Goal: Use online tool/utility: Utilize a website feature to perform a specific function

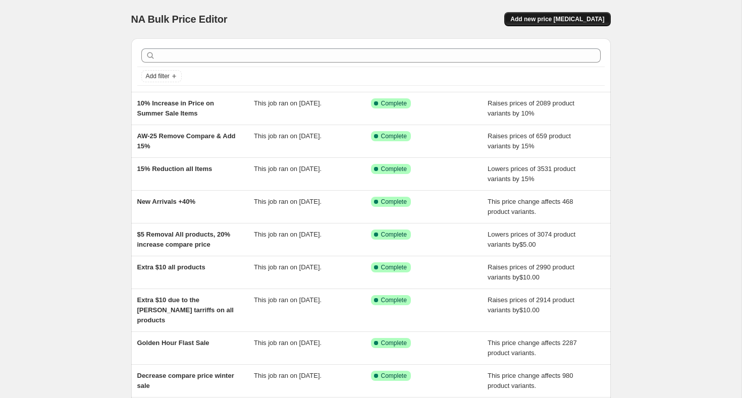
click at [551, 18] on span "Add new price [MEDICAL_DATA]" at bounding box center [558, 19] width 94 height 8
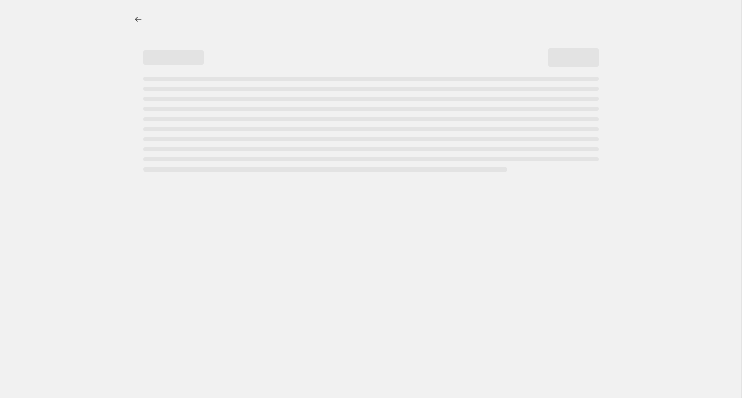
select select "percentage"
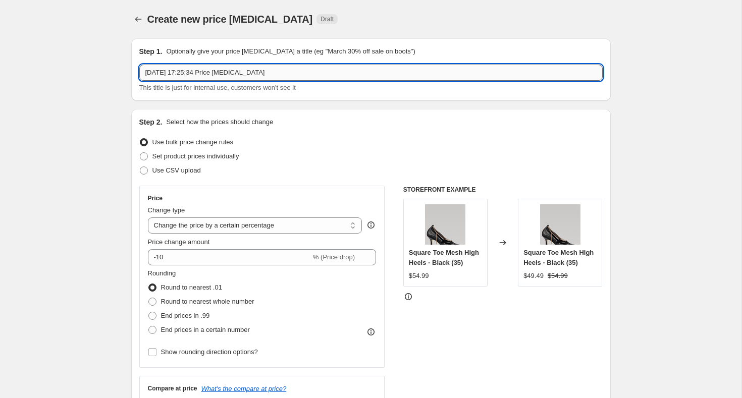
click at [250, 72] on input "[DATE] 17:25:34 Price [MEDICAL_DATA]" at bounding box center [371, 73] width 464 height 16
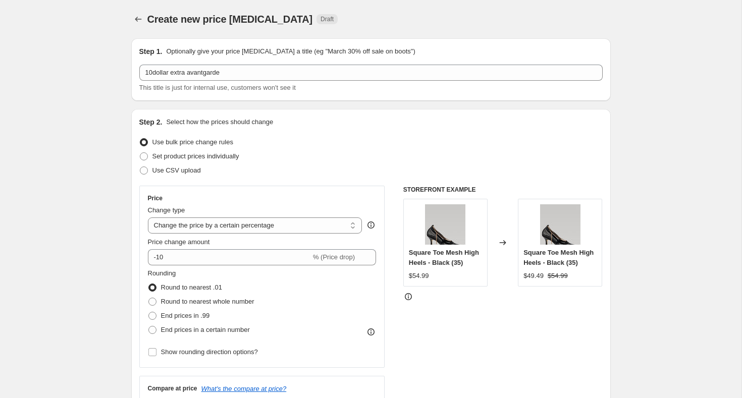
click at [298, 96] on div "Step 1. Optionally give your price [MEDICAL_DATA] a title (eg "March 30% off sa…" at bounding box center [371, 69] width 480 height 63
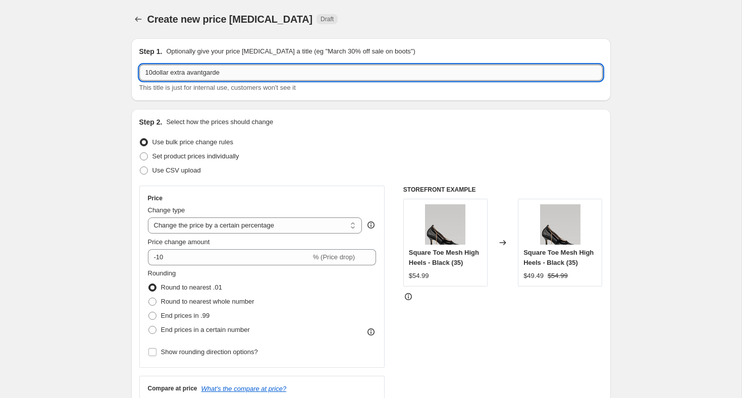
click at [299, 76] on input "10dollar extra avantgarde" at bounding box center [371, 73] width 464 height 16
type input "10dollar extra avantgarde 49 pieces"
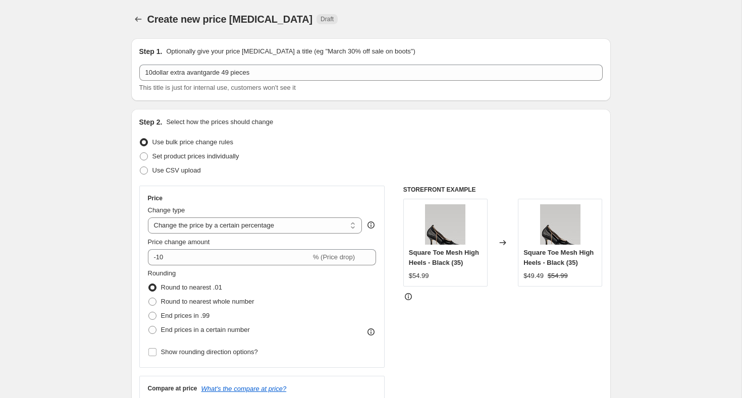
click at [284, 99] on div "Step 1. Optionally give your price [MEDICAL_DATA] a title (eg "March 30% off sa…" at bounding box center [371, 69] width 480 height 63
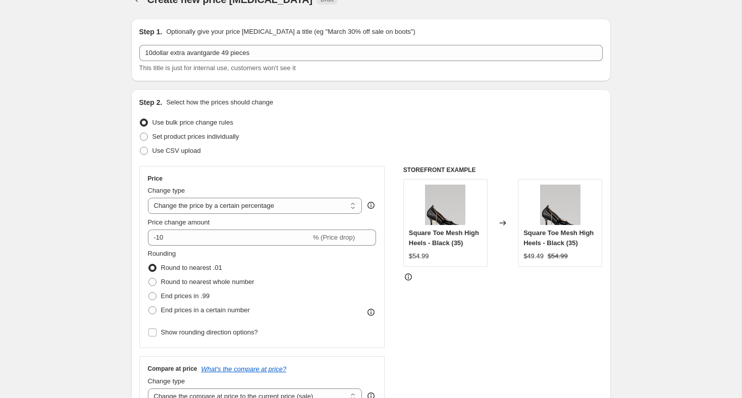
scroll to position [30, 0]
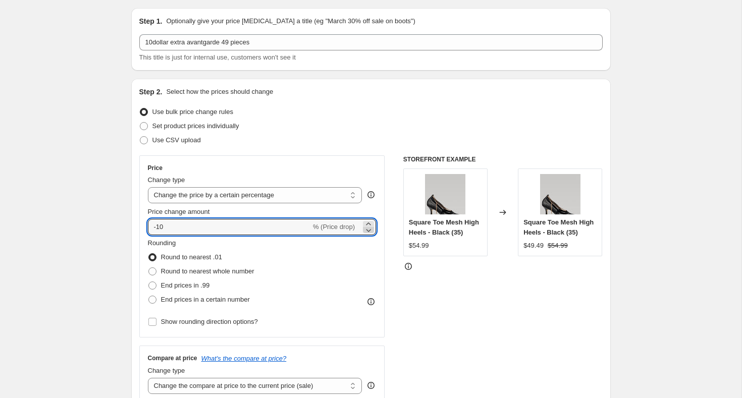
click at [371, 226] on icon at bounding box center [369, 230] width 10 height 10
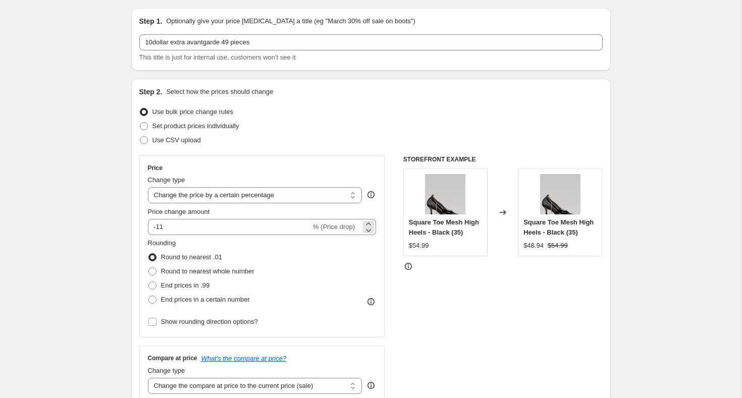
click at [314, 228] on span "% (Price drop)" at bounding box center [334, 227] width 42 height 8
click at [249, 232] on input "-11" at bounding box center [229, 227] width 163 height 16
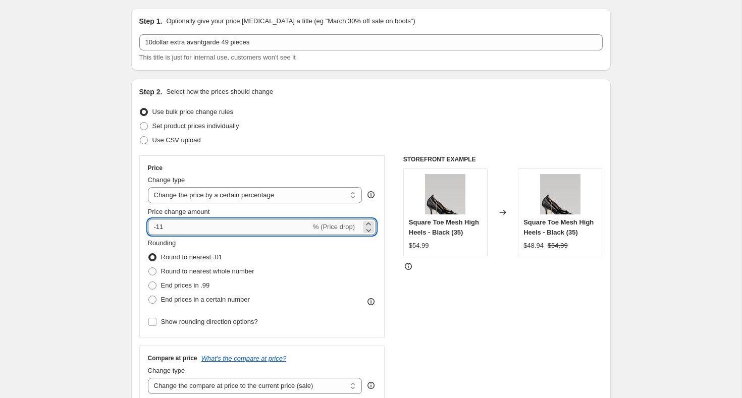
click at [249, 232] on input "-11" at bounding box center [229, 227] width 163 height 16
type input "10"
click at [216, 163] on div "Price Change type Change the price to a certain amount Change the price by a ce…" at bounding box center [262, 247] width 246 height 182
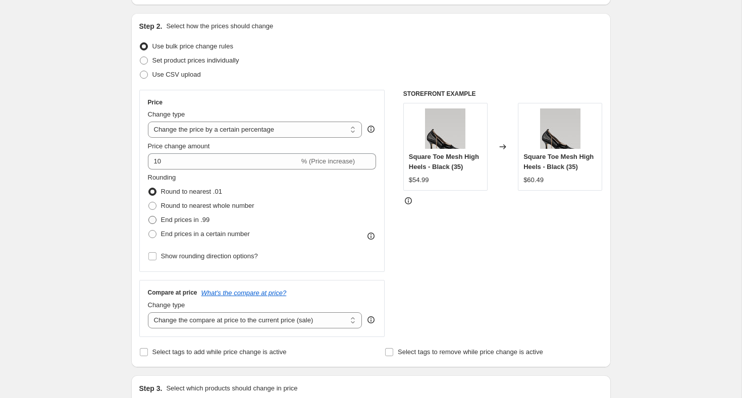
click at [179, 220] on span "End prices in .99" at bounding box center [185, 220] width 49 height 8
click at [149, 217] on input "End prices in .99" at bounding box center [148, 216] width 1 height 1
radio input "true"
click at [278, 325] on select "Change the compare at price to the current price (sale) Change the compare at p…" at bounding box center [255, 321] width 215 height 16
select select "no_change"
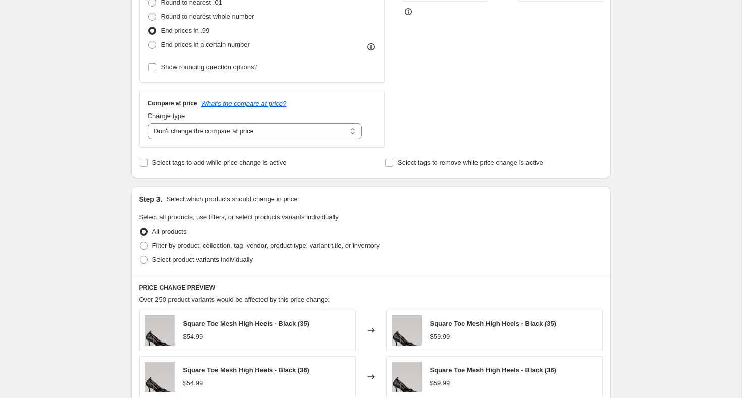
scroll to position [314, 0]
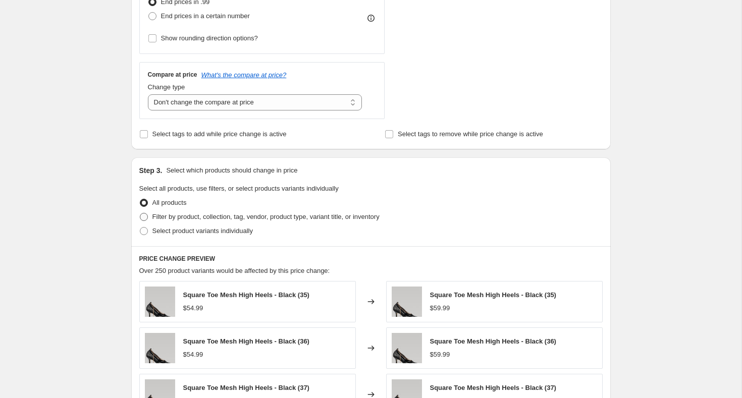
click at [179, 220] on span "Filter by product, collection, tag, vendor, product type, variant title, or inv…" at bounding box center [266, 217] width 227 height 8
click at [140, 214] on input "Filter by product, collection, tag, vendor, product type, variant title, or inv…" at bounding box center [140, 213] width 1 height 1
radio input "true"
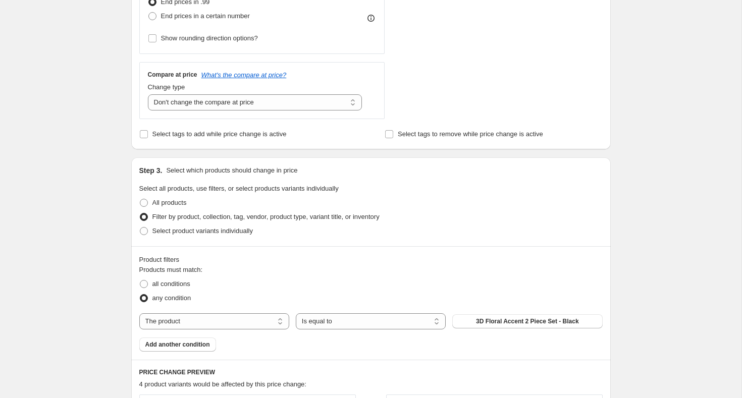
click at [208, 331] on div "Products must match: all conditions any condition The product The product's col…" at bounding box center [371, 308] width 464 height 87
click at [216, 315] on select "The product The product's collection The product's tag The product's vendor The…" at bounding box center [214, 322] width 150 height 16
select select "tag"
click at [503, 318] on button "__bag" at bounding box center [528, 322] width 150 height 14
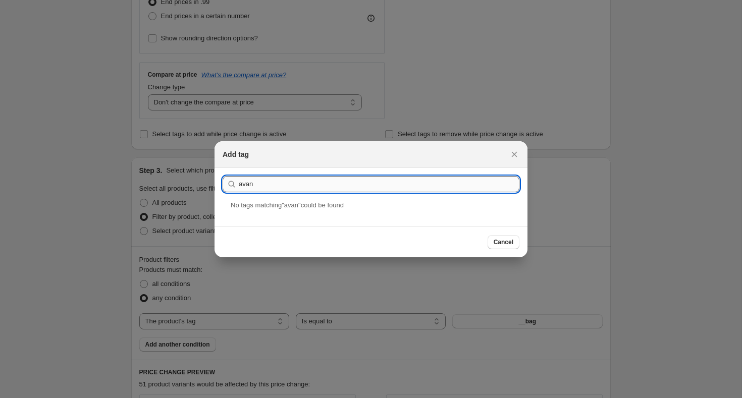
click at [240, 184] on input "avan" at bounding box center [379, 184] width 281 height 16
click at [283, 184] on input "_avan" at bounding box center [379, 184] width 281 height 16
type input "_avantgarde"
click at [291, 221] on div "_avantgarde" at bounding box center [371, 213] width 313 height 27
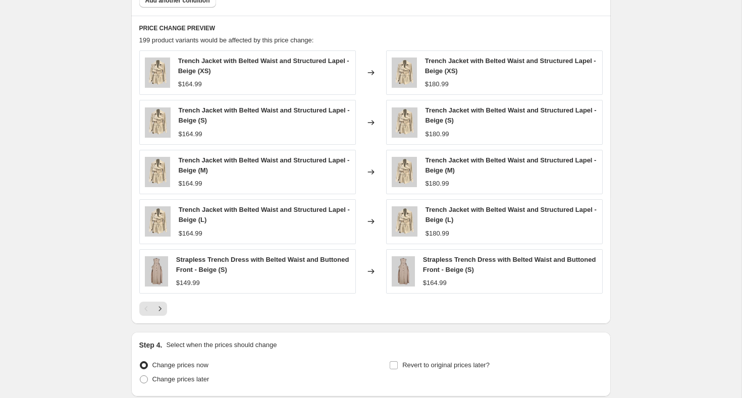
scroll to position [0, 0]
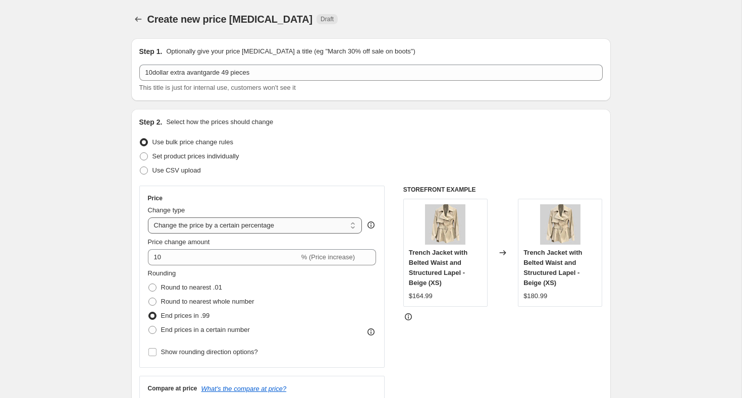
click at [262, 225] on select "Change the price to a certain amount Change the price by a certain amount Chang…" at bounding box center [255, 226] width 215 height 16
select select "by"
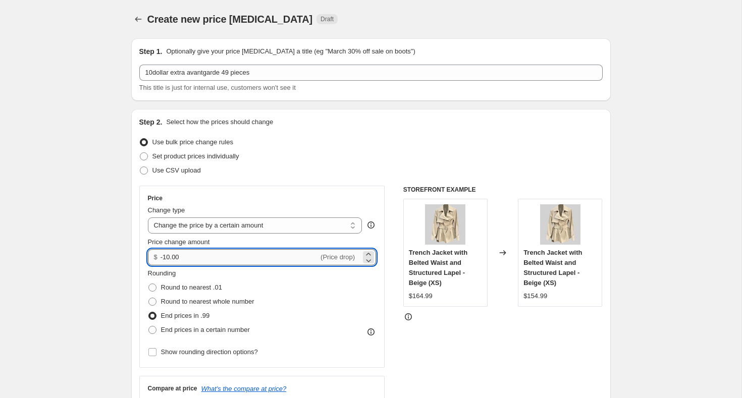
click at [186, 258] on input "-10.00" at bounding box center [240, 257] width 158 height 16
type input "10.00"
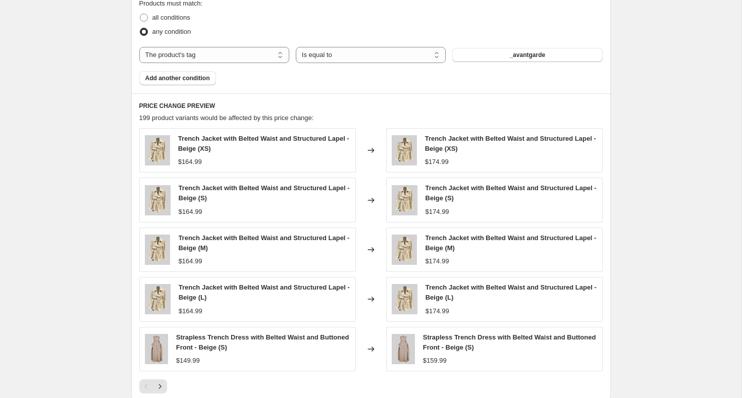
scroll to position [741, 0]
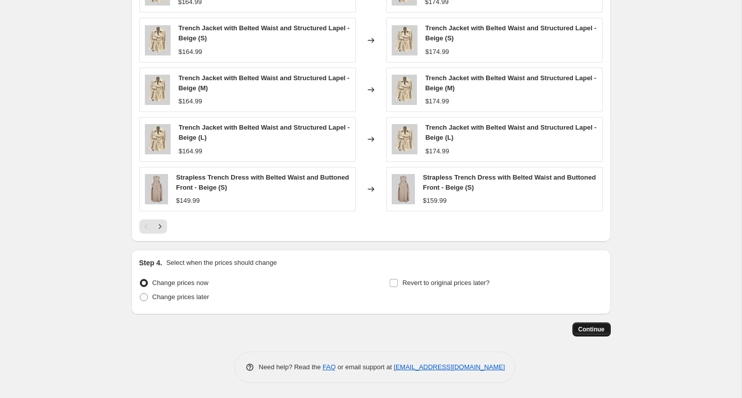
click at [581, 325] on button "Continue" at bounding box center [592, 330] width 38 height 14
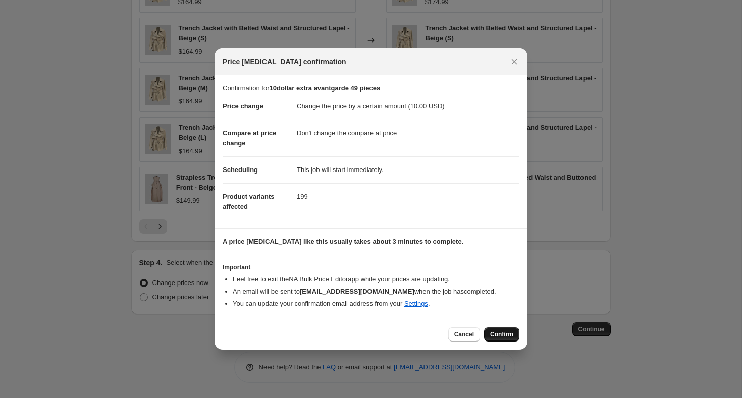
click at [499, 337] on span "Confirm" at bounding box center [501, 335] width 23 height 8
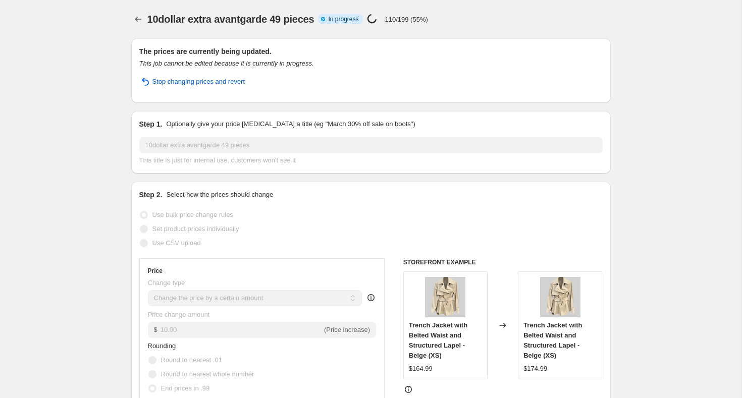
select select "by"
select select "no_change"
select select "tag"
